Goal: Navigation & Orientation: Find specific page/section

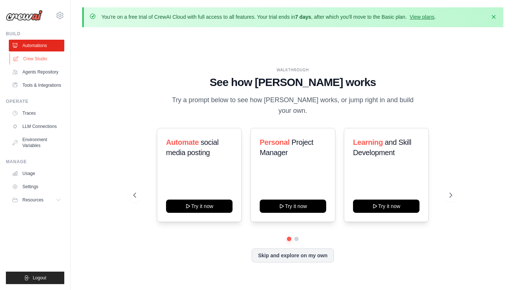
click at [36, 60] on link "Crew Studio" at bounding box center [38, 59] width 56 height 12
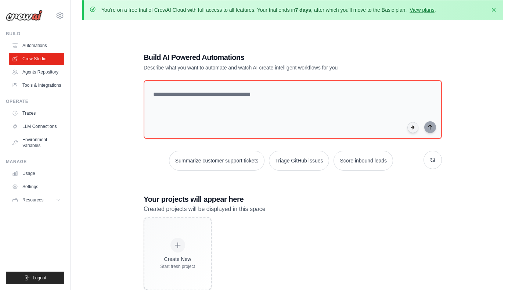
scroll to position [40, 0]
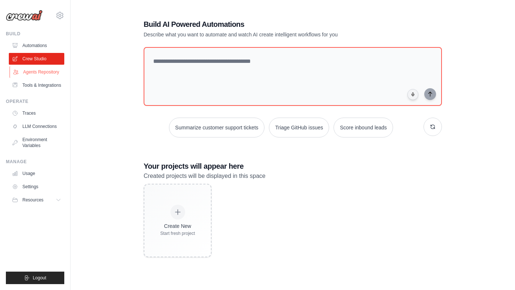
click at [52, 71] on link "Agents Repository" at bounding box center [38, 72] width 56 height 12
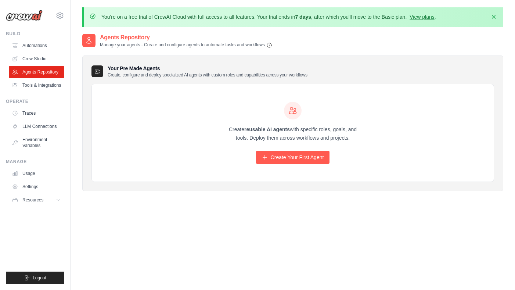
click at [26, 16] on img at bounding box center [24, 15] width 37 height 11
